Goal: Transaction & Acquisition: Register for event/course

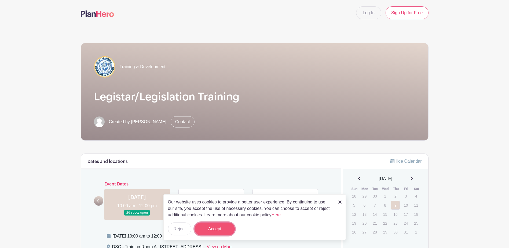
click at [219, 231] on button "Accept" at bounding box center [214, 228] width 40 height 13
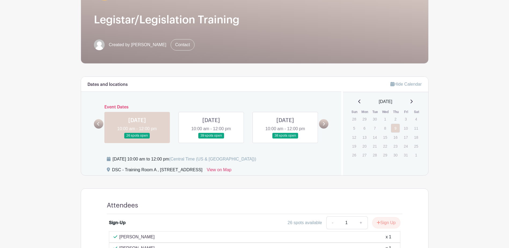
scroll to position [80, 0]
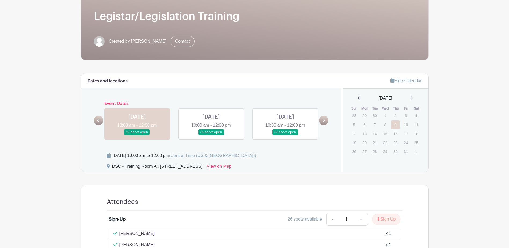
click at [137, 135] on link at bounding box center [137, 135] width 0 height 0
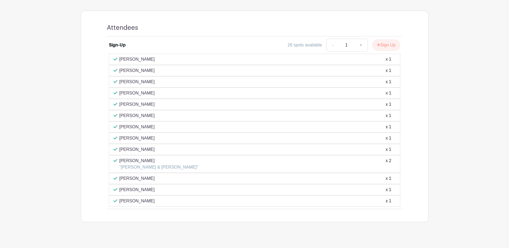
scroll to position [262, 0]
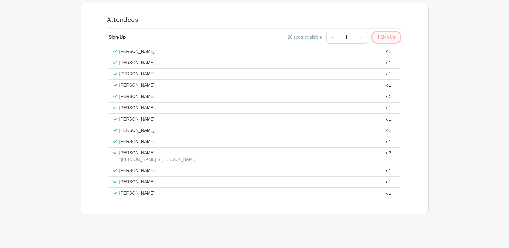
click at [386, 38] on button "Sign Up" at bounding box center [386, 37] width 28 height 11
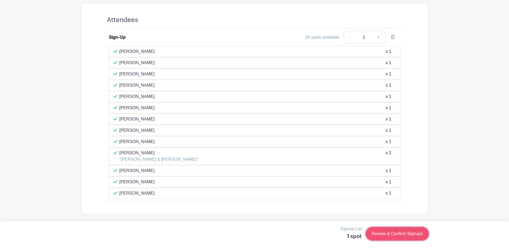
click at [386, 230] on link "Review & Confirm Signups" at bounding box center [397, 233] width 62 height 13
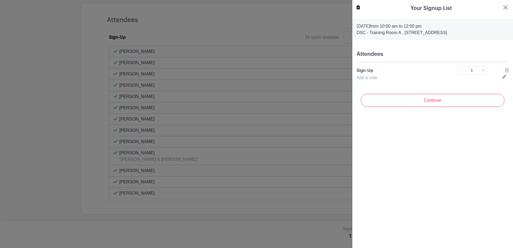
drag, startPoint x: 380, startPoint y: 99, endPoint x: 383, endPoint y: 98, distance: 3.1
click at [382, 99] on input "Continue" at bounding box center [432, 100] width 143 height 13
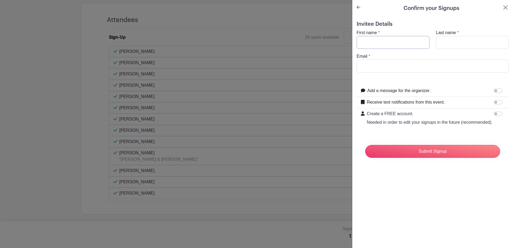
click at [375, 39] on input "First name" at bounding box center [392, 42] width 73 height 13
type input "[PERSON_NAME]"
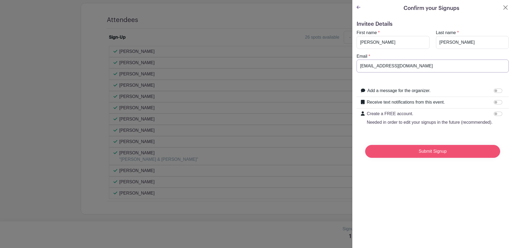
type input "[EMAIL_ADDRESS][DOMAIN_NAME]"
click at [421, 158] on input "Submit Signup" at bounding box center [432, 151] width 135 height 13
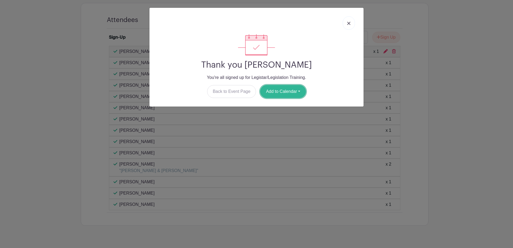
click at [301, 92] on button "Add to Calendar" at bounding box center [283, 91] width 46 height 13
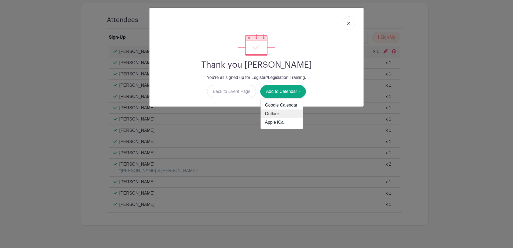
click at [278, 112] on link "Outlook" at bounding box center [281, 113] width 42 height 9
click at [309, 29] on div at bounding box center [256, 23] width 205 height 22
click at [348, 23] on img at bounding box center [348, 23] width 3 height 3
